Goal: Navigation & Orientation: Find specific page/section

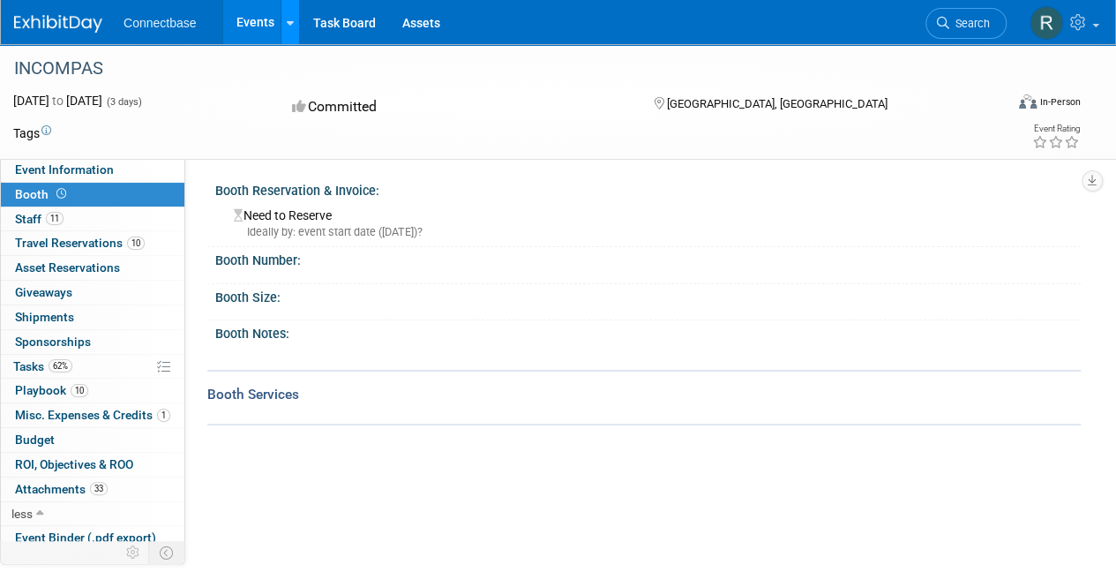
click at [281, 20] on link at bounding box center [290, 22] width 19 height 44
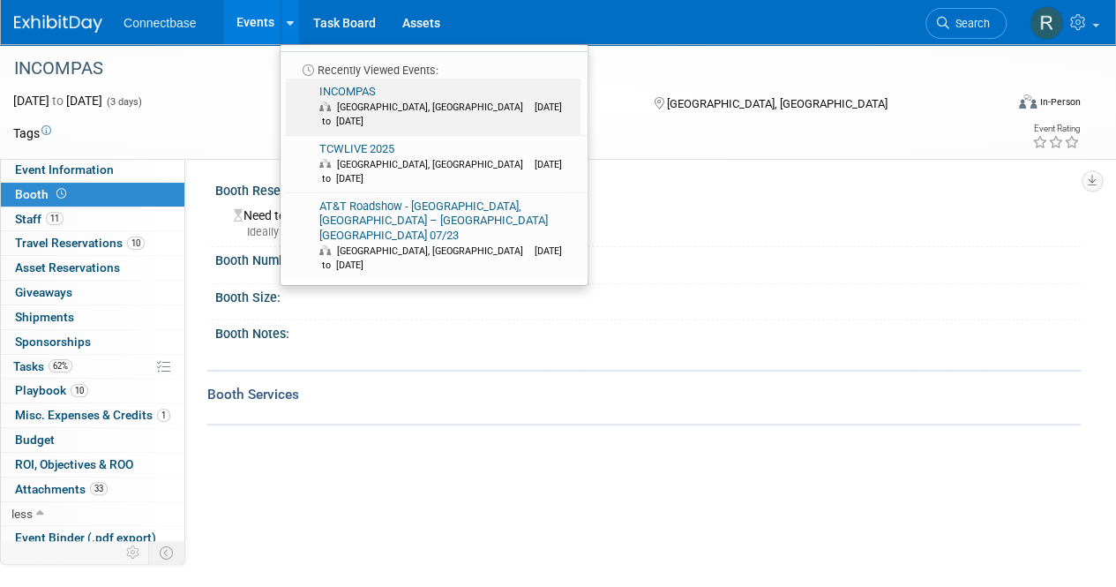
click at [326, 85] on link "INCOMPAS Tampa, FL Nov 2, 2025 to Nov 4, 2025" at bounding box center [433, 107] width 295 height 56
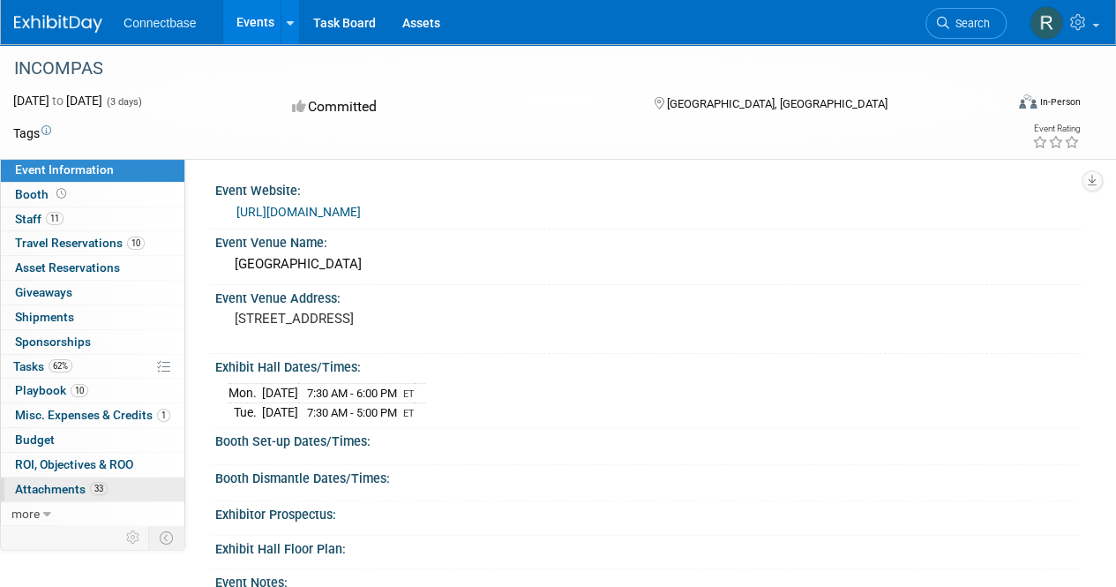
click at [56, 490] on span "Attachments 33" at bounding box center [61, 489] width 93 height 14
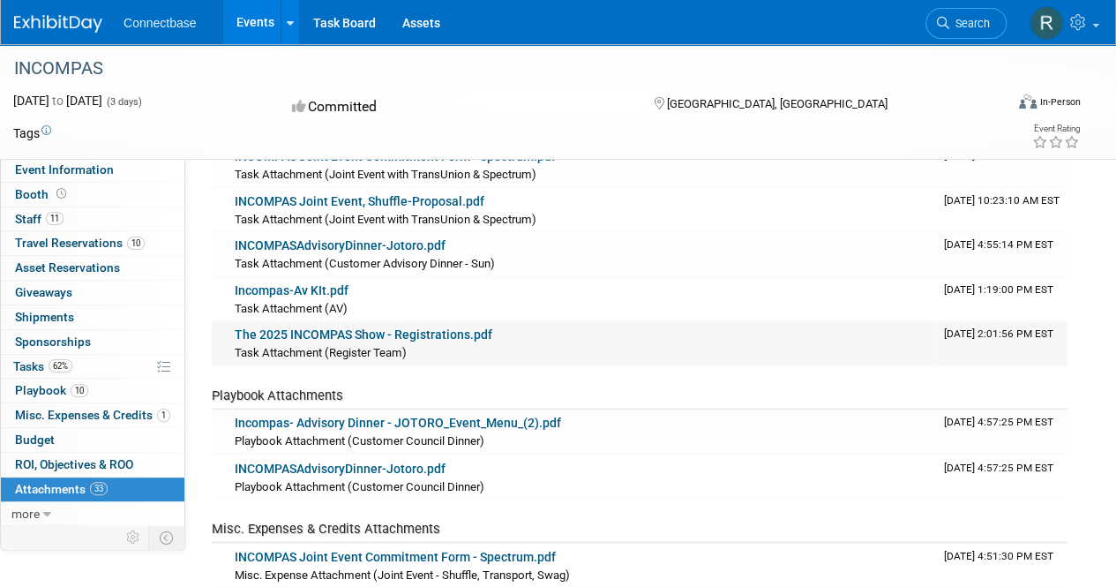
scroll to position [1235, 0]
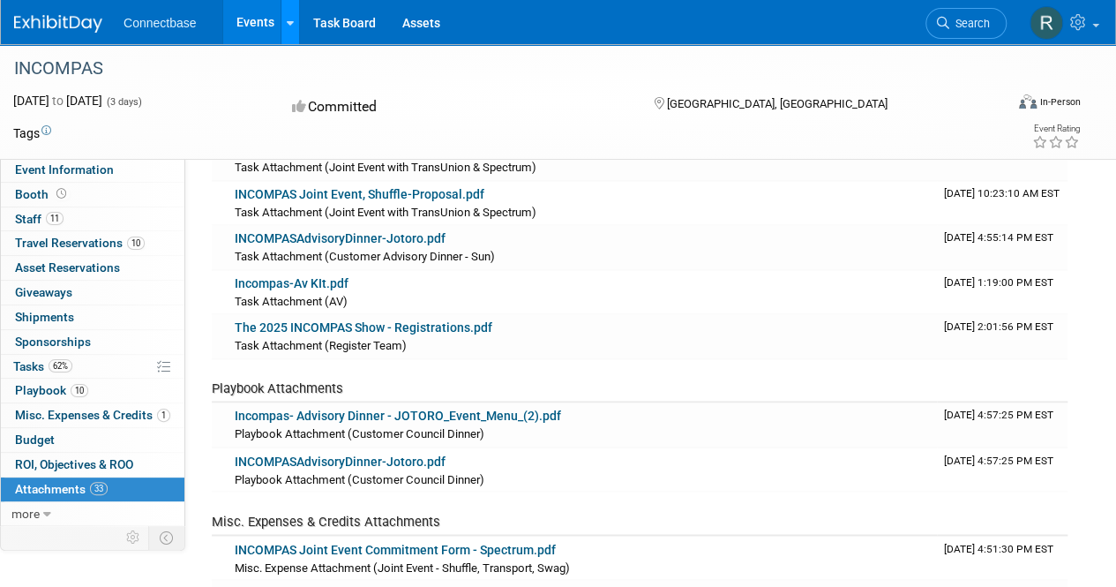
click at [282, 24] on link at bounding box center [290, 22] width 19 height 44
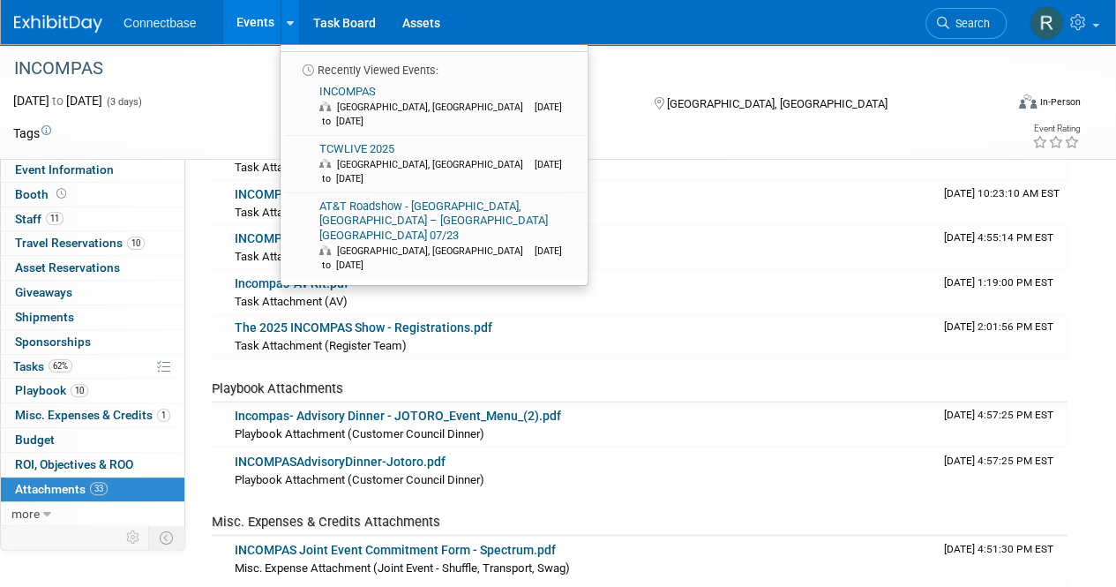
click at [274, 29] on link "Events" at bounding box center [255, 22] width 64 height 44
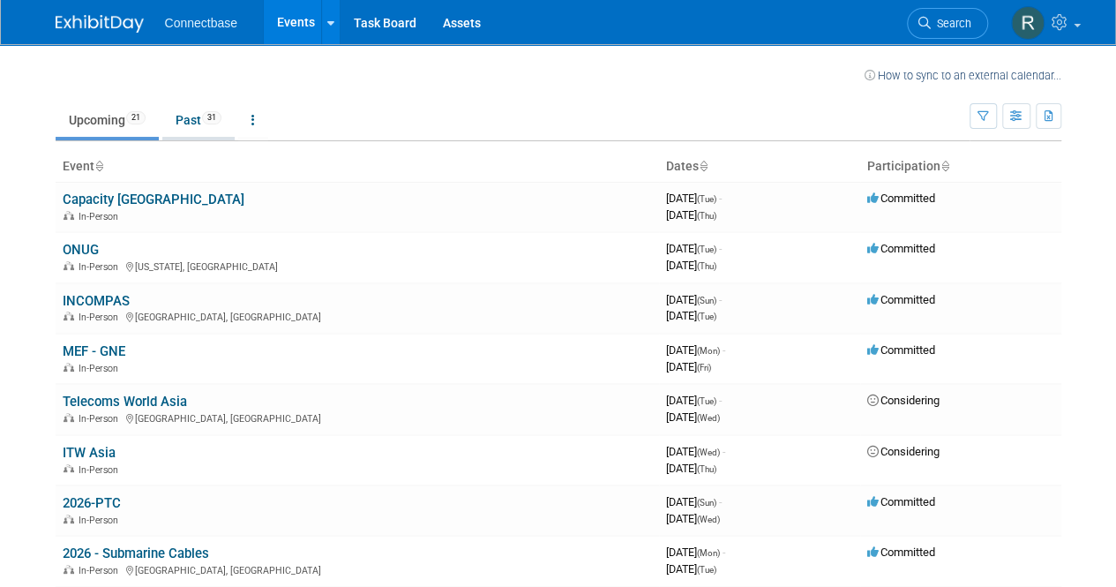
click at [215, 116] on span "31" at bounding box center [211, 117] width 19 height 13
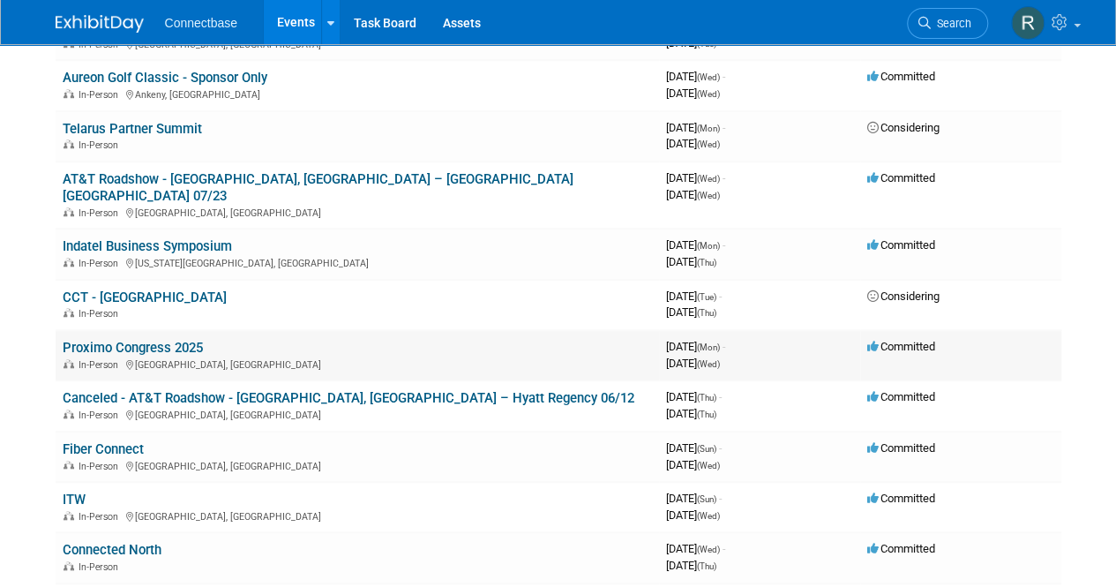
scroll to position [618, 0]
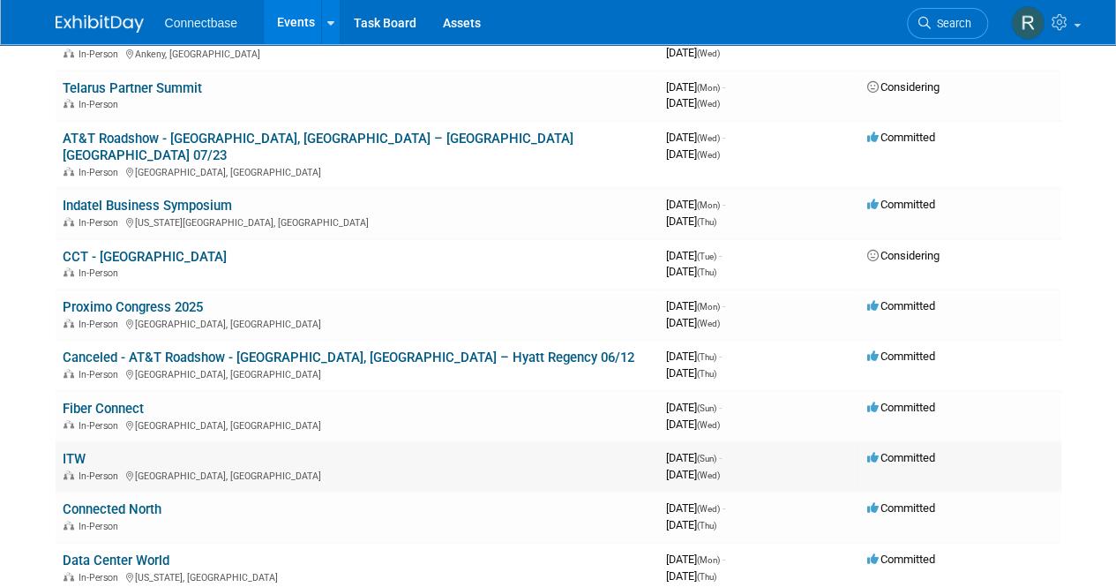
click at [76, 451] on link "ITW" at bounding box center [74, 459] width 23 height 16
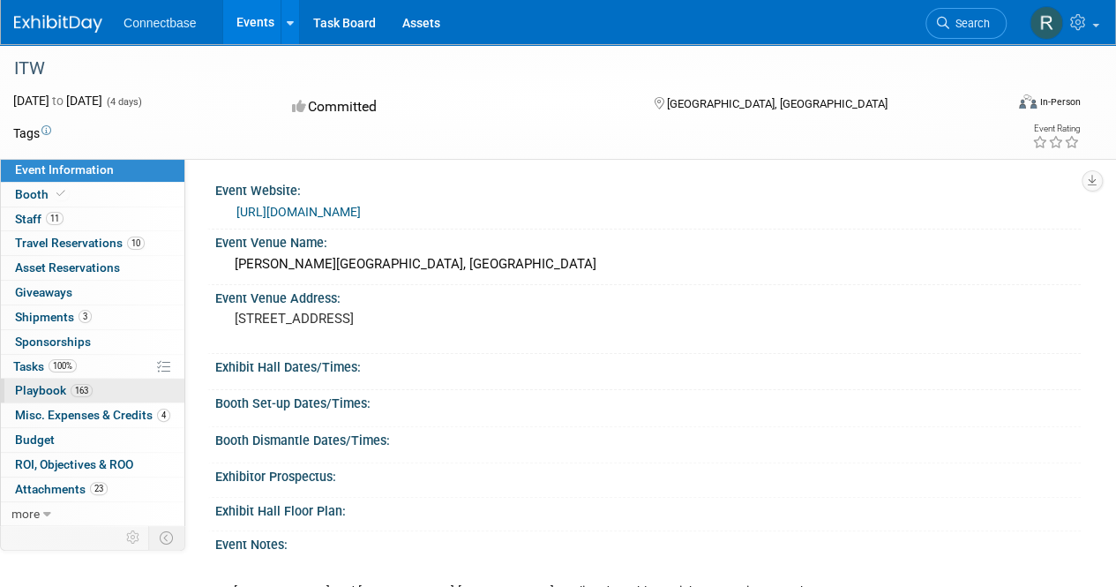
click at [52, 393] on span "Playbook 163" at bounding box center [54, 390] width 78 height 14
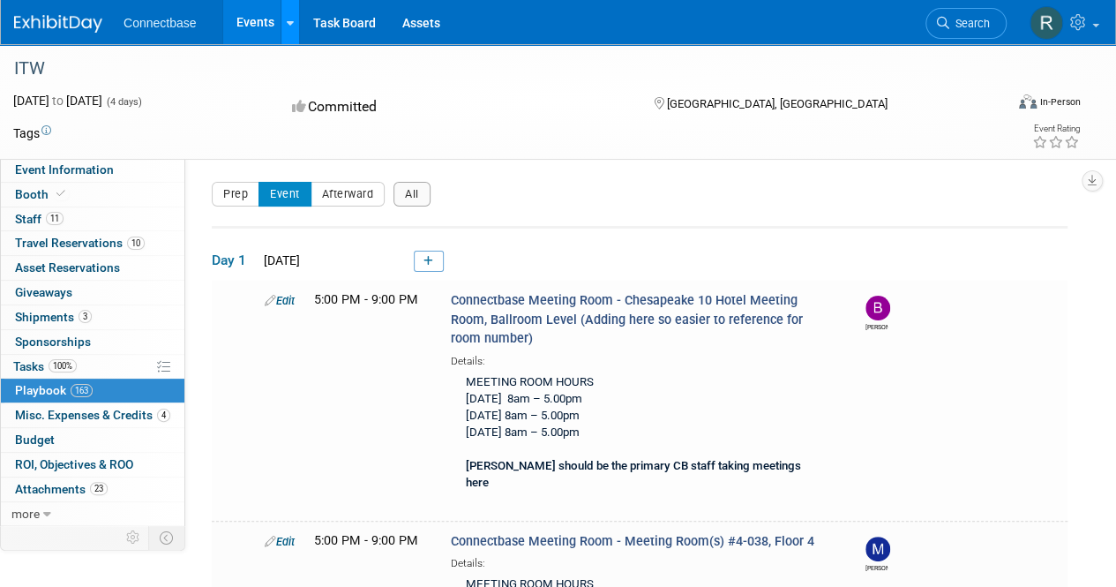
click at [283, 19] on link at bounding box center [290, 22] width 19 height 44
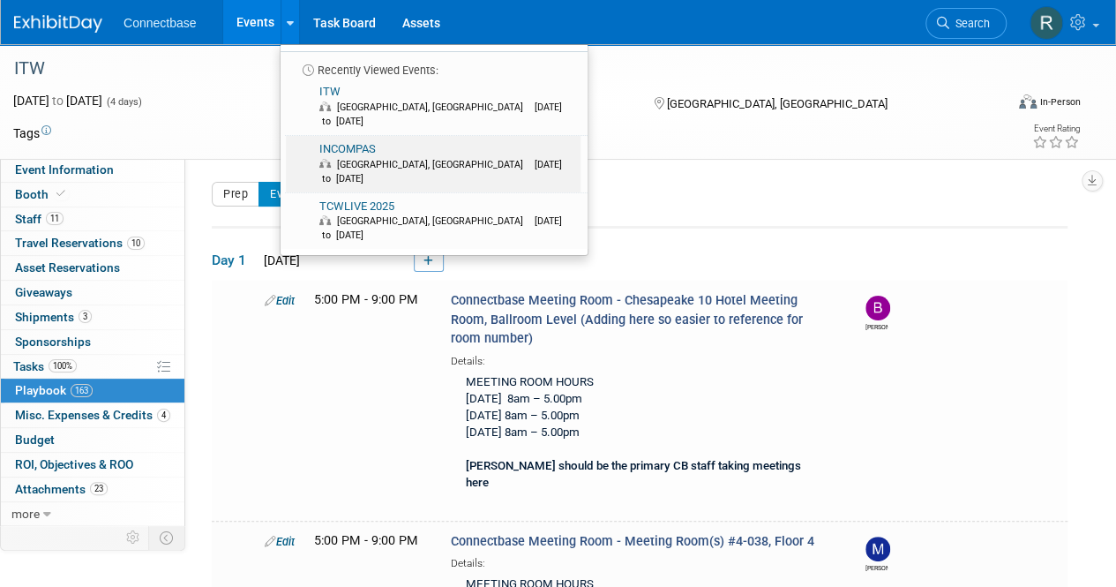
click at [334, 161] on span at bounding box center [328, 165] width 18 height 9
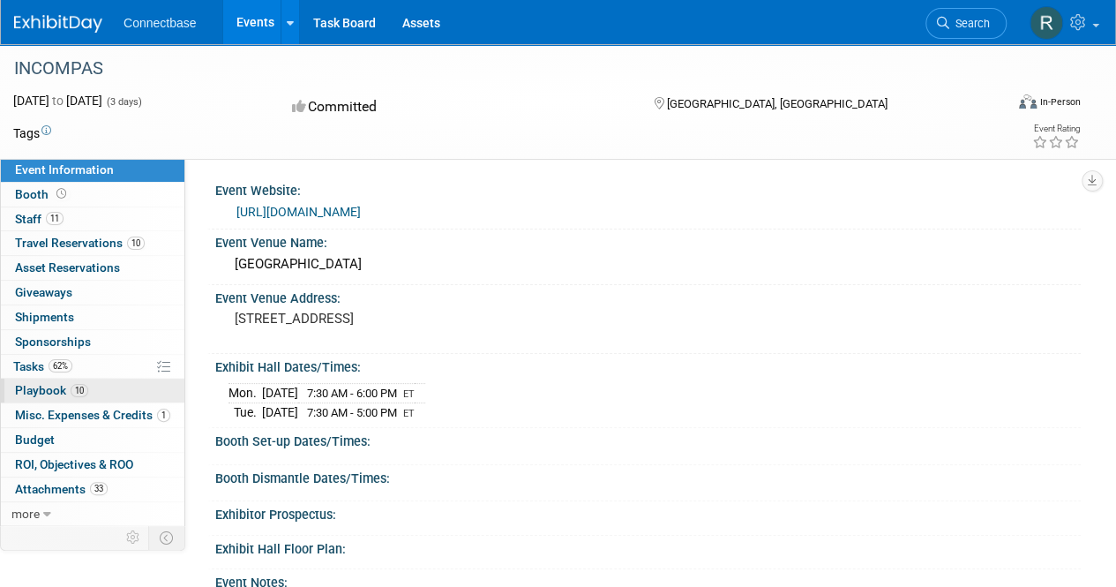
click at [41, 391] on span "Playbook 10" at bounding box center [51, 390] width 73 height 14
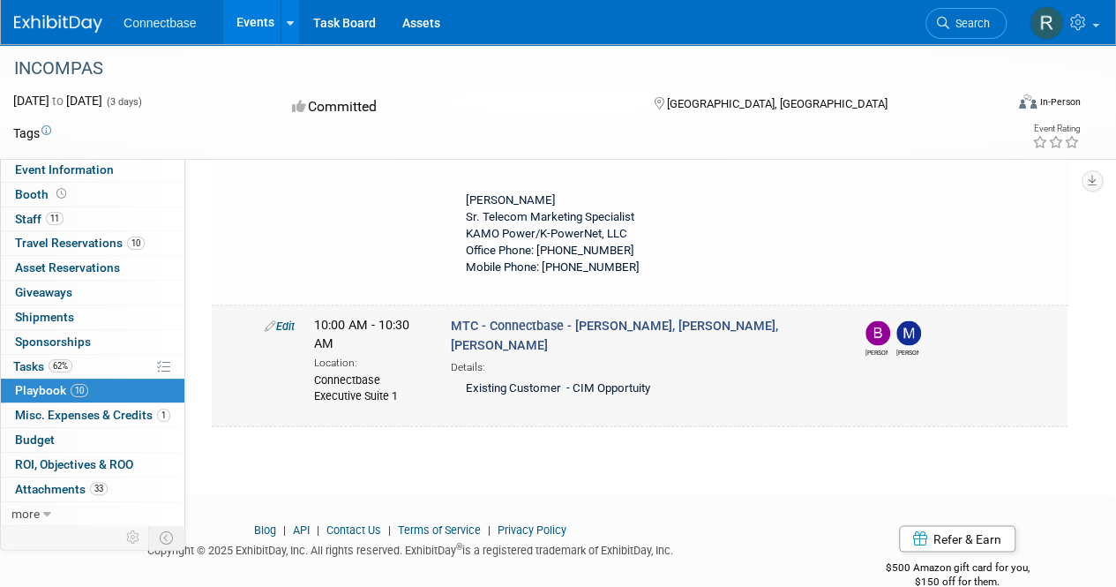
scroll to position [1518, 0]
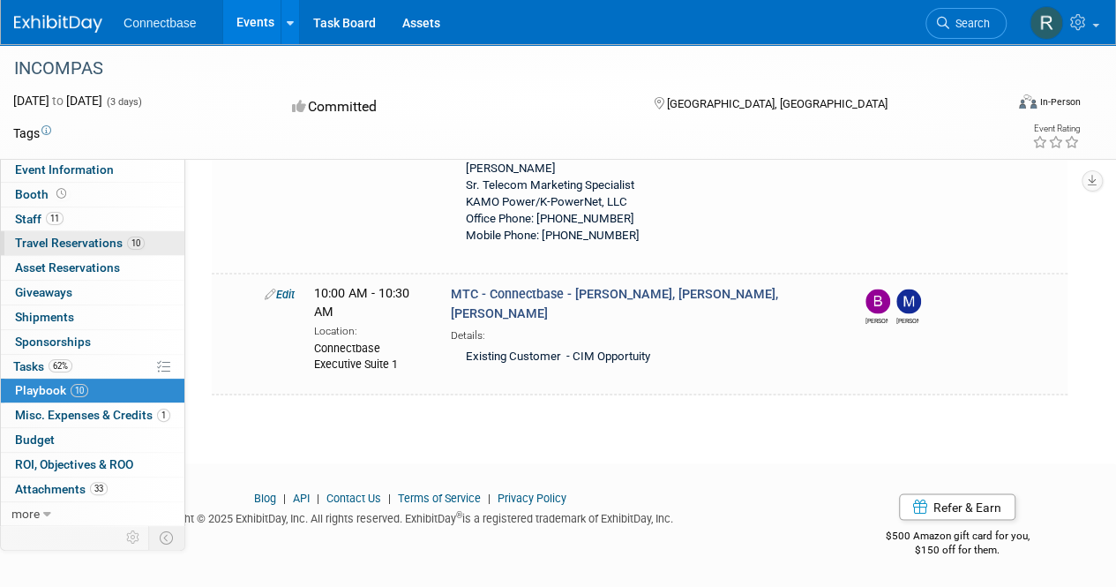
click at [62, 246] on span "Travel Reservations 10" at bounding box center [80, 243] width 130 height 14
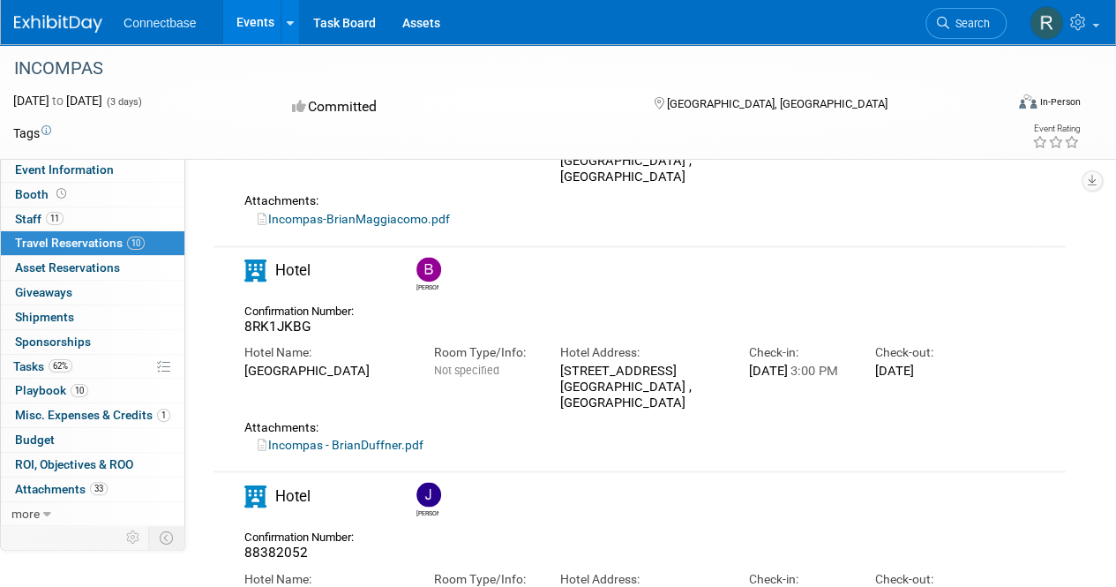
scroll to position [1323, 0]
